Goal: Task Accomplishment & Management: Use online tool/utility

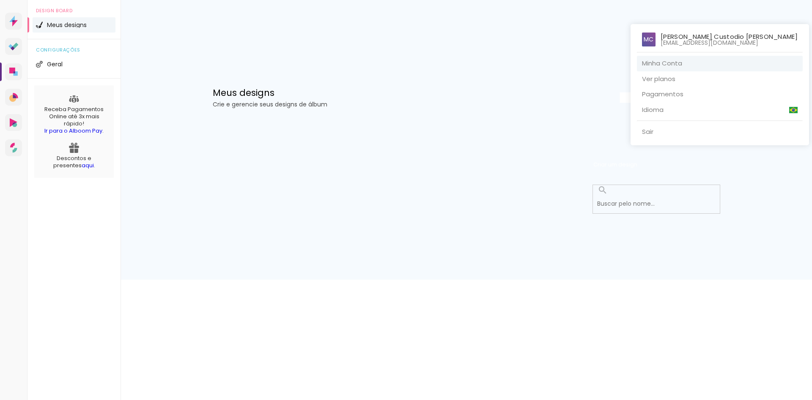
click at [709, 66] on link "Minha Conta" at bounding box center [720, 64] width 166 height 16
click at [649, 249] on div at bounding box center [406, 200] width 812 height 400
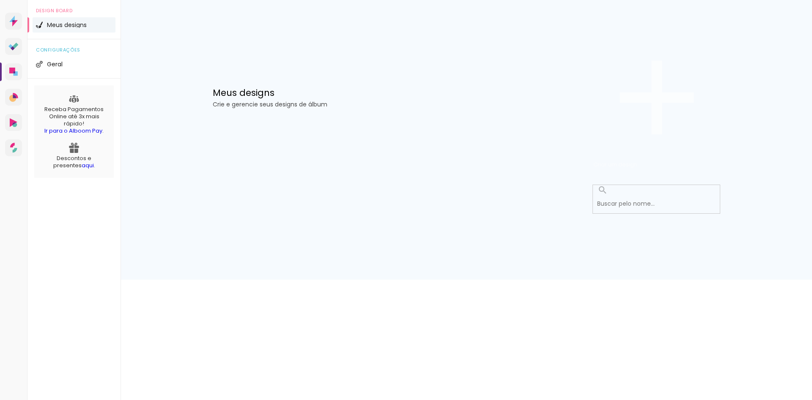
click at [637, 161] on span "Criar um design" at bounding box center [615, 165] width 44 height 8
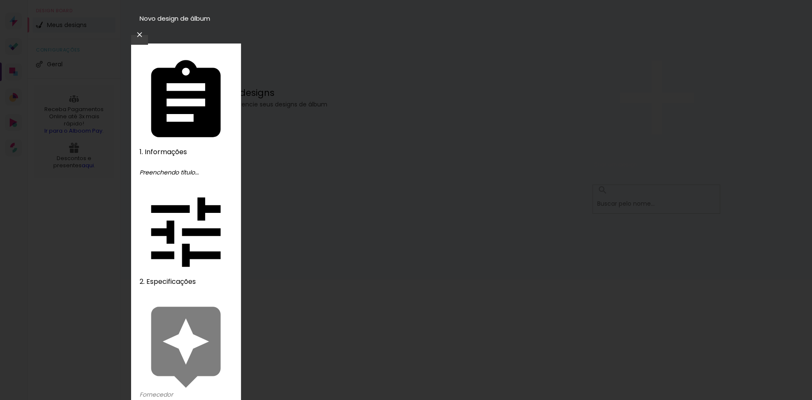
type input "Mahely"
type paper-input "Mahely"
click at [0, 0] on slot "Avançar" at bounding box center [0, 0] width 0 height 0
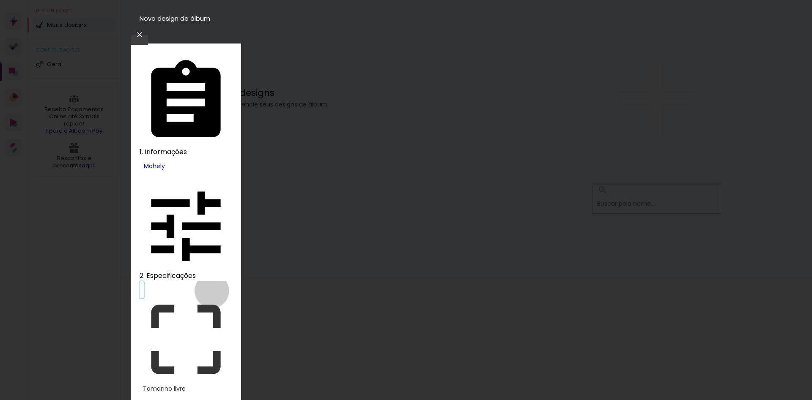
click at [212, 386] on div "Tamanho livre" at bounding box center [187, 389] width 89 height 6
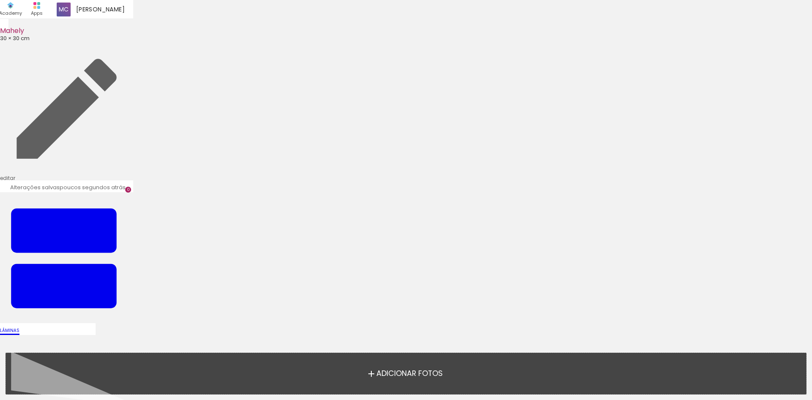
click at [415, 373] on span "Adicionar Fotos" at bounding box center [409, 374] width 66 height 8
click at [0, 0] on input "file" at bounding box center [0, 0] width 0 height 0
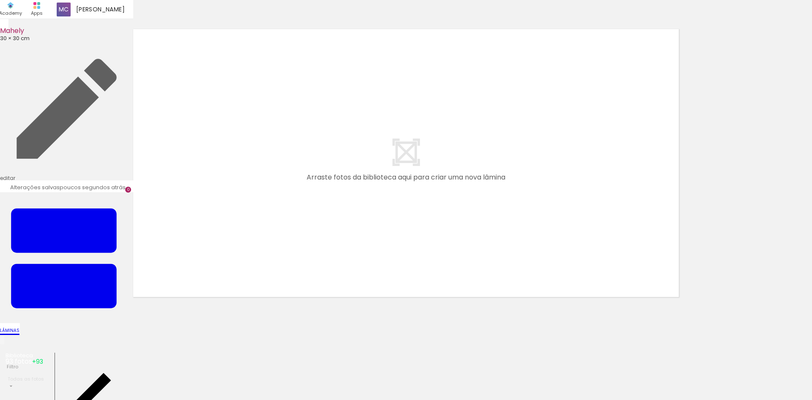
scroll to position [11, 0]
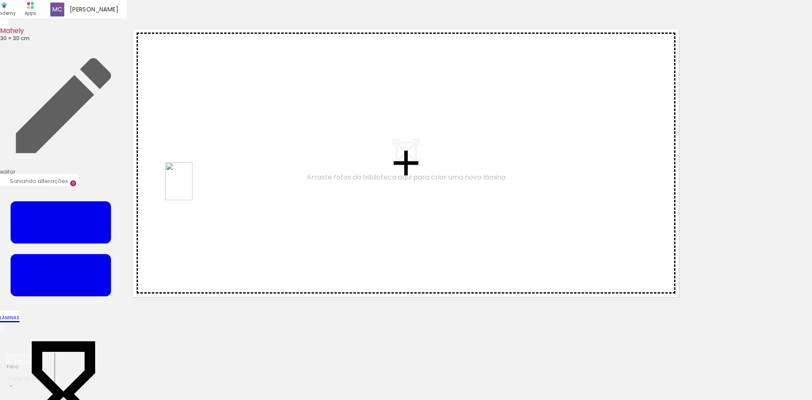
drag, startPoint x: 137, startPoint y: 373, endPoint x: 191, endPoint y: 188, distance: 192.9
click at [191, 188] on quentale-workspace at bounding box center [406, 200] width 812 height 400
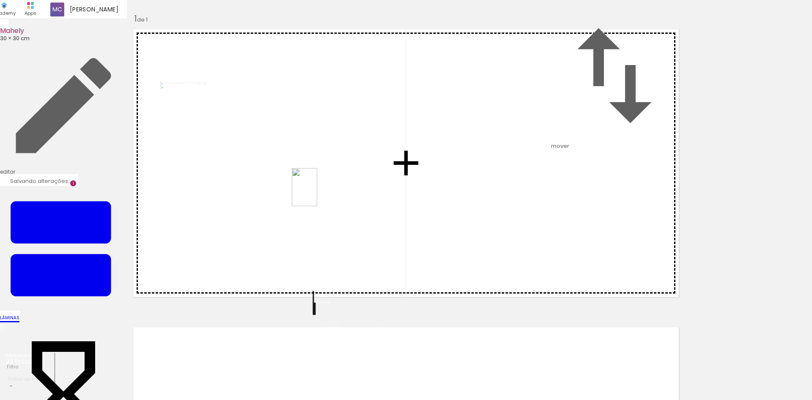
drag, startPoint x: 249, startPoint y: 347, endPoint x: 317, endPoint y: 194, distance: 168.1
click at [317, 194] on quentale-workspace at bounding box center [406, 200] width 812 height 400
drag, startPoint x: 184, startPoint y: 377, endPoint x: 485, endPoint y: 190, distance: 354.1
click at [485, 190] on quentale-workspace at bounding box center [406, 200] width 812 height 400
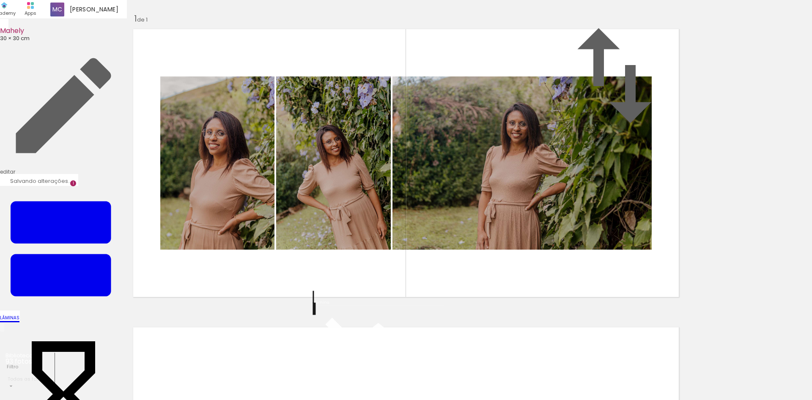
click at [404, 204] on quentale-photo at bounding box center [521, 163] width 259 height 173
click at [545, 202] on quentale-photo at bounding box center [521, 163] width 259 height 173
click at [571, 302] on quentale-layouter at bounding box center [406, 163] width 555 height 277
